Goal: Navigation & Orientation: Find specific page/section

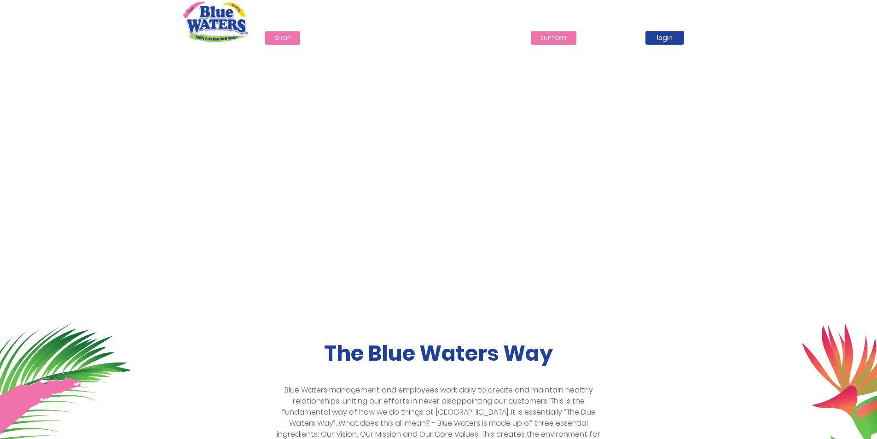
click at [547, 35] on link "support" at bounding box center [554, 37] width 46 height 13
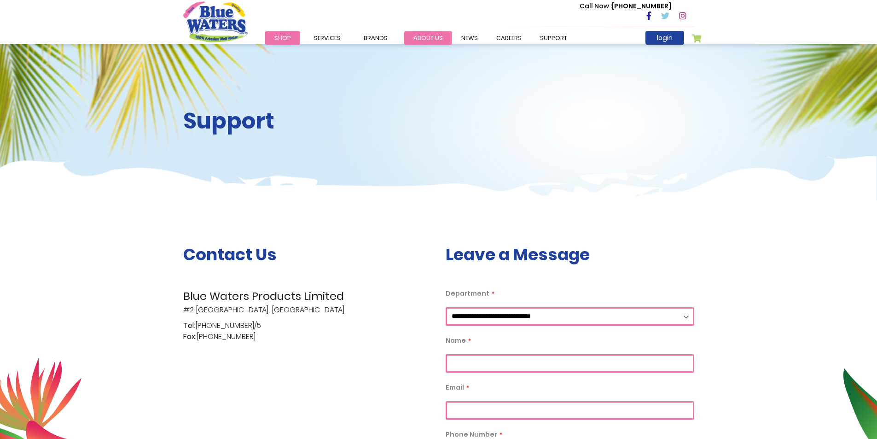
click at [437, 34] on link "about us" at bounding box center [428, 37] width 48 height 13
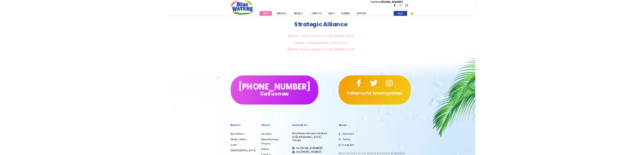
scroll to position [2158, 0]
